Goal: Check status: Check status

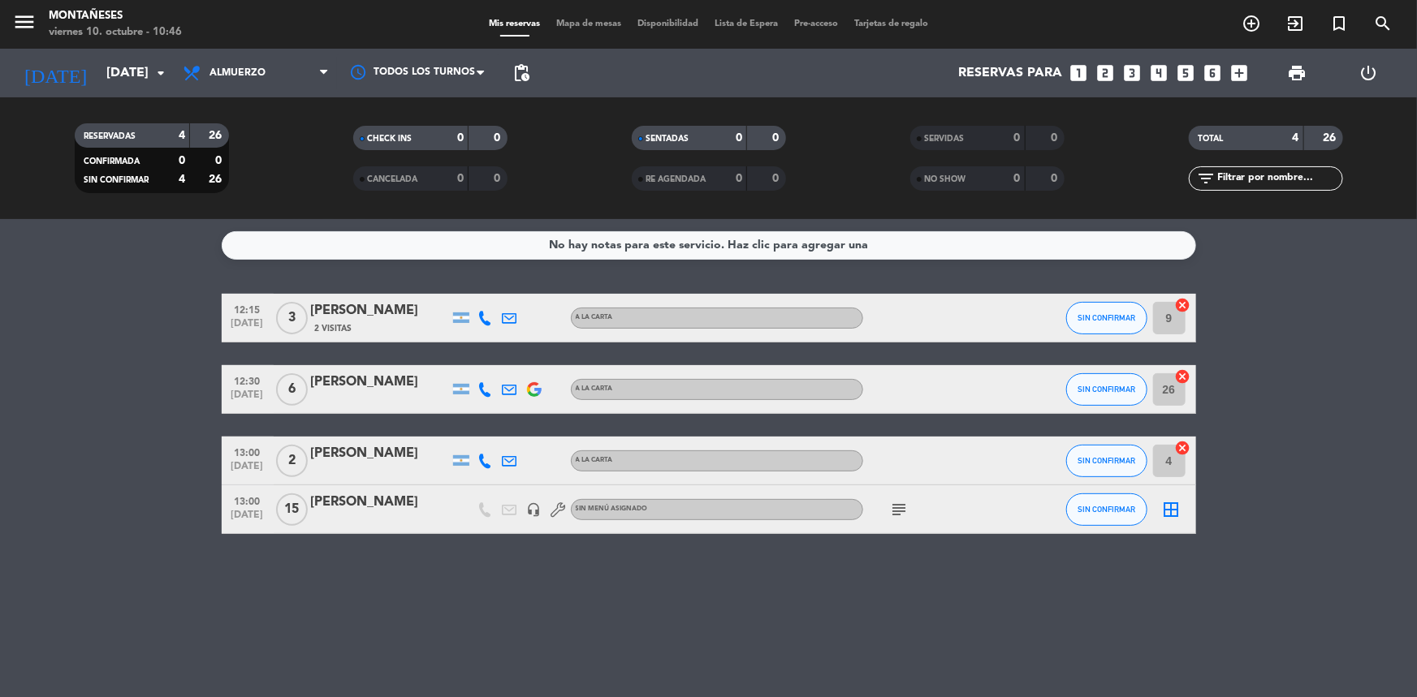
click at [893, 510] on icon "subject" at bounding box center [899, 509] width 19 height 19
click at [239, 71] on span "Almuerzo" at bounding box center [237, 72] width 56 height 11
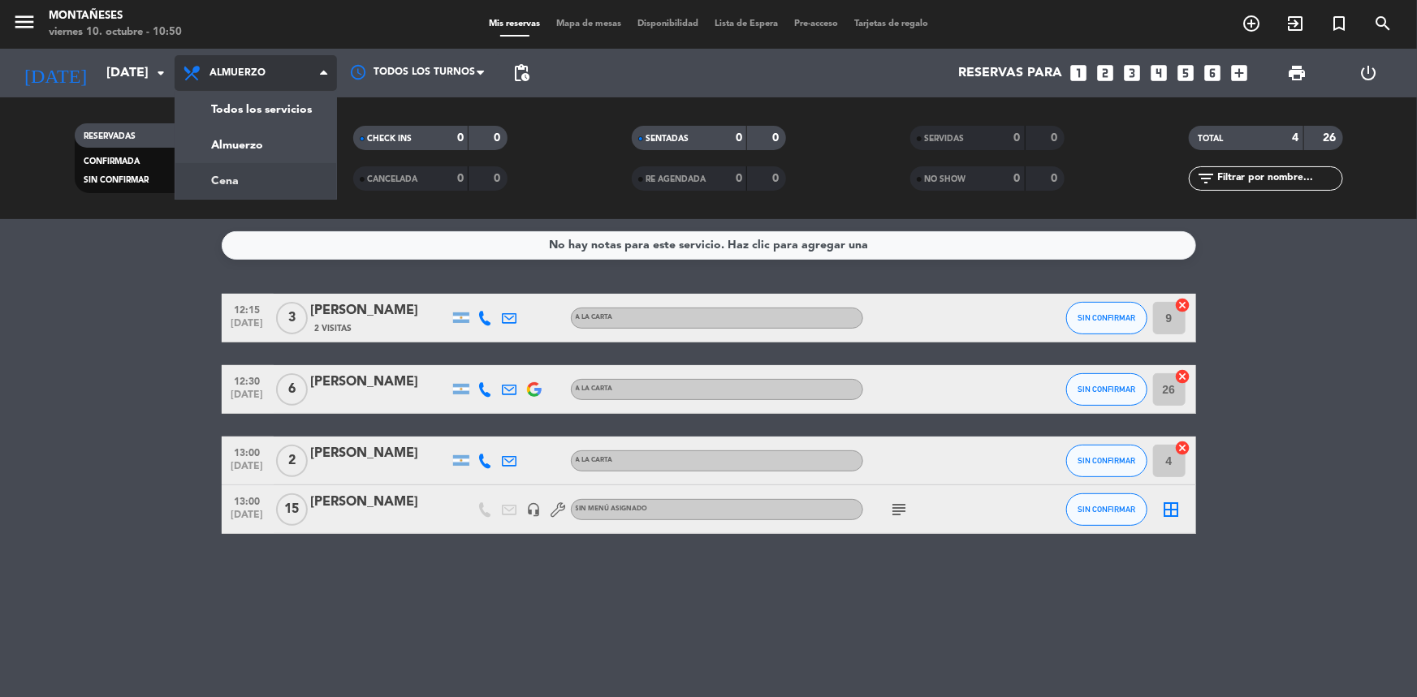
click at [295, 168] on div "menu Montañeses [DATE] 10. octubre - 10:50 Mis reservas Mapa de mesas Disponibi…" at bounding box center [708, 109] width 1417 height 219
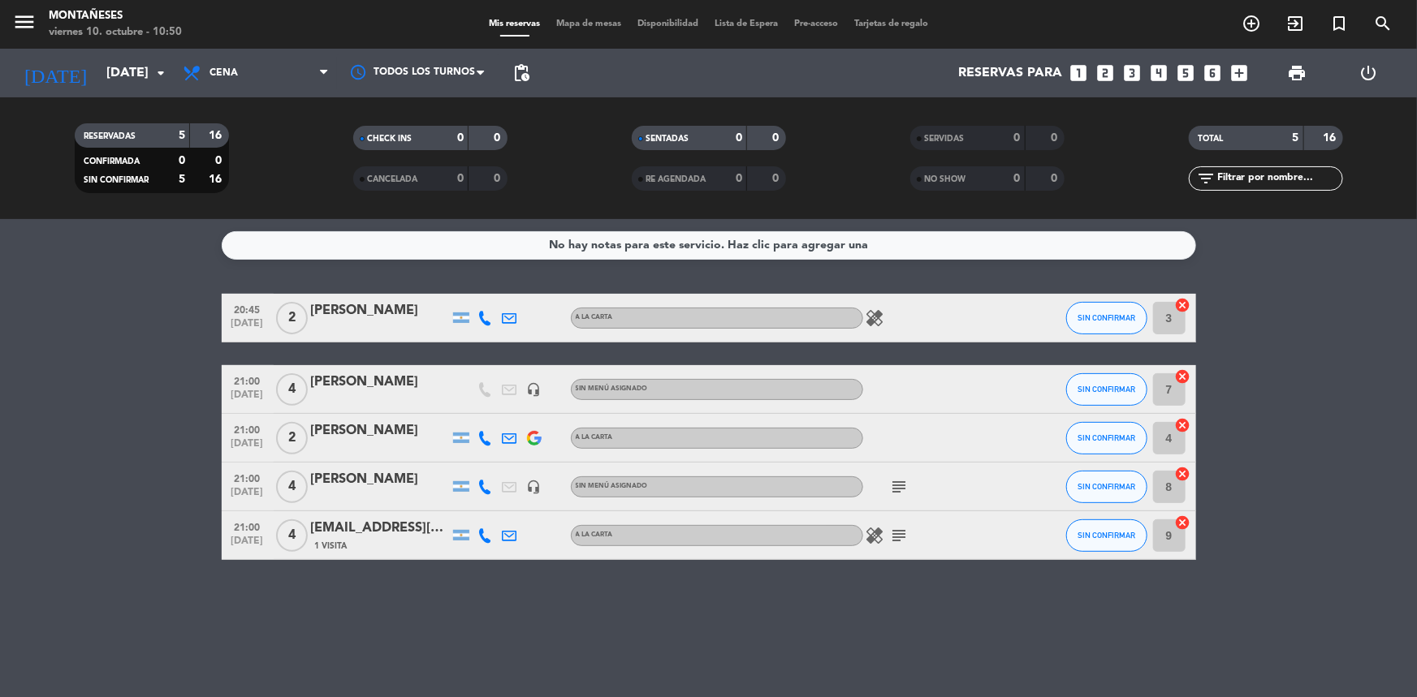
click at [904, 481] on icon "subject" at bounding box center [899, 486] width 19 height 19
click at [61, 319] on bookings-row "20:45 [DATE] 2 [PERSON_NAME] A LA CARTA healing SIN CONFIRMAR 3 cancel 21:00 [D…" at bounding box center [708, 427] width 1417 height 266
click at [894, 531] on icon "subject" at bounding box center [899, 535] width 19 height 19
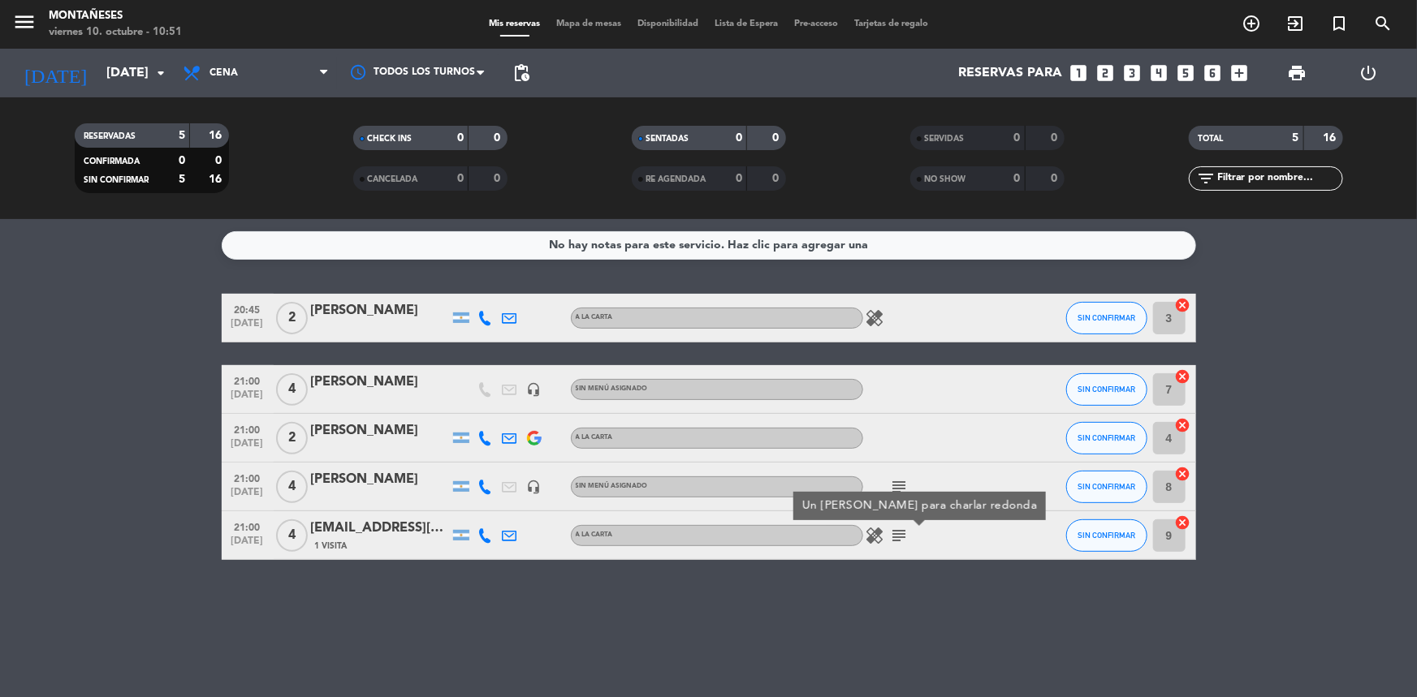
click at [894, 531] on icon "subject" at bounding box center [899, 535] width 19 height 19
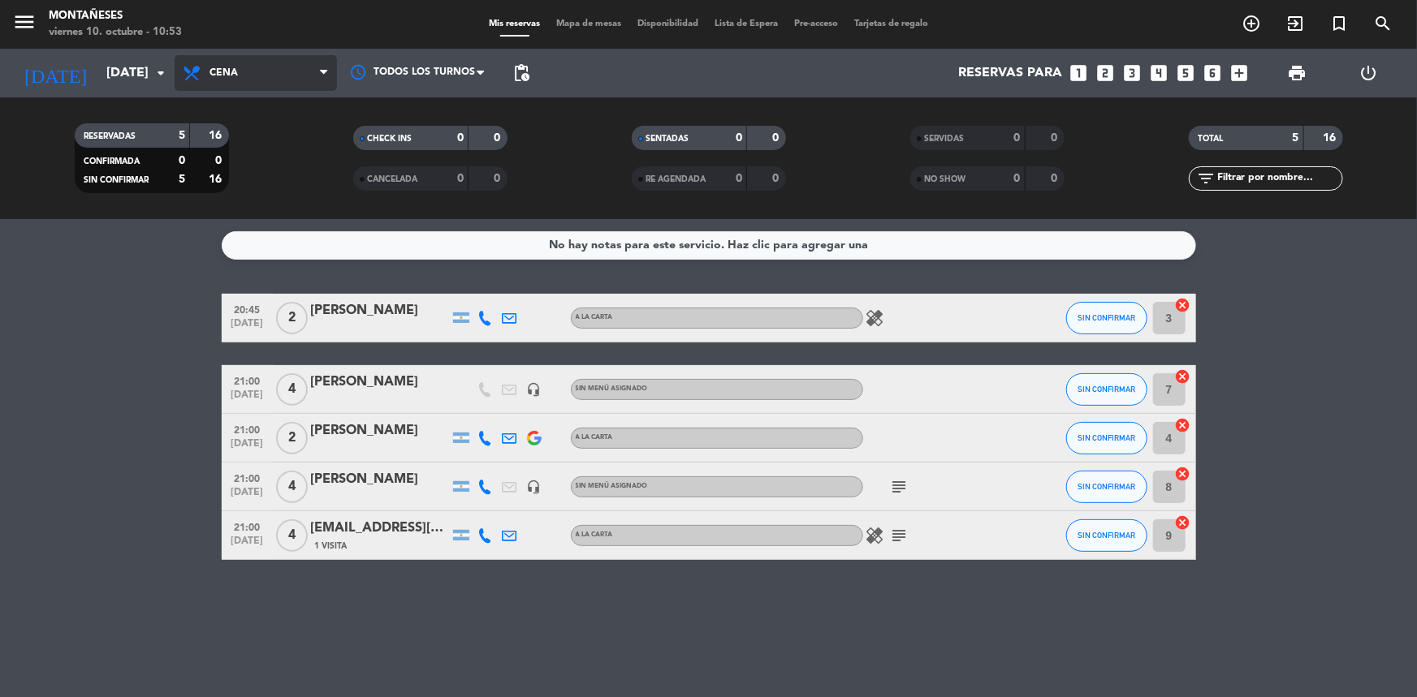
click at [289, 75] on span "Cena" at bounding box center [256, 73] width 162 height 36
click at [285, 141] on div "menu Montañeses [DATE] 10. octubre - 10:53 Mis reservas Mapa de mesas Disponibi…" at bounding box center [708, 109] width 1417 height 219
